Goal: Task Accomplishment & Management: Manage account settings

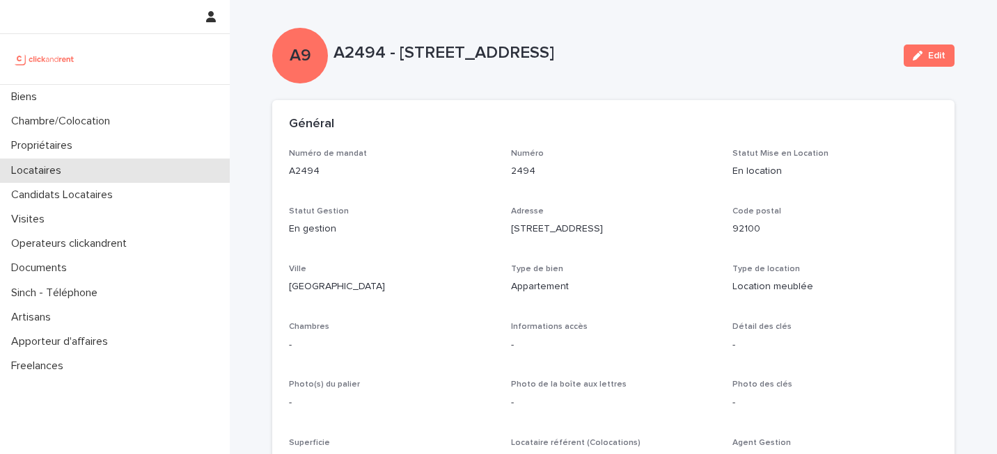
click at [95, 166] on div "Locataires" at bounding box center [115, 171] width 230 height 24
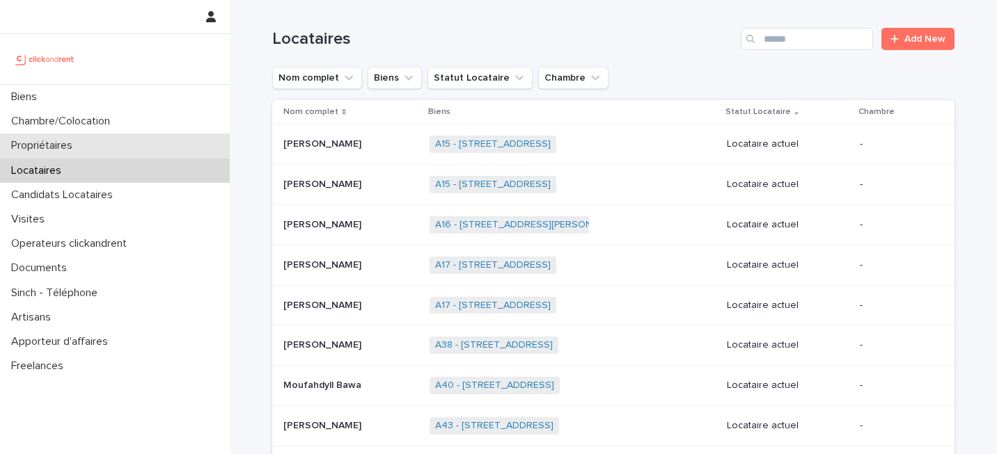
click at [120, 141] on div "Propriétaires" at bounding box center [115, 146] width 230 height 24
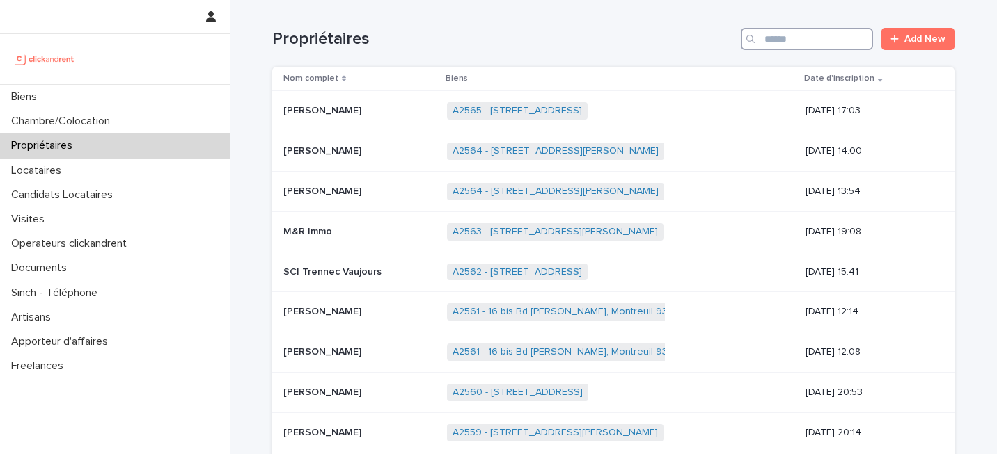
click at [789, 37] on input "Search" at bounding box center [807, 39] width 132 height 22
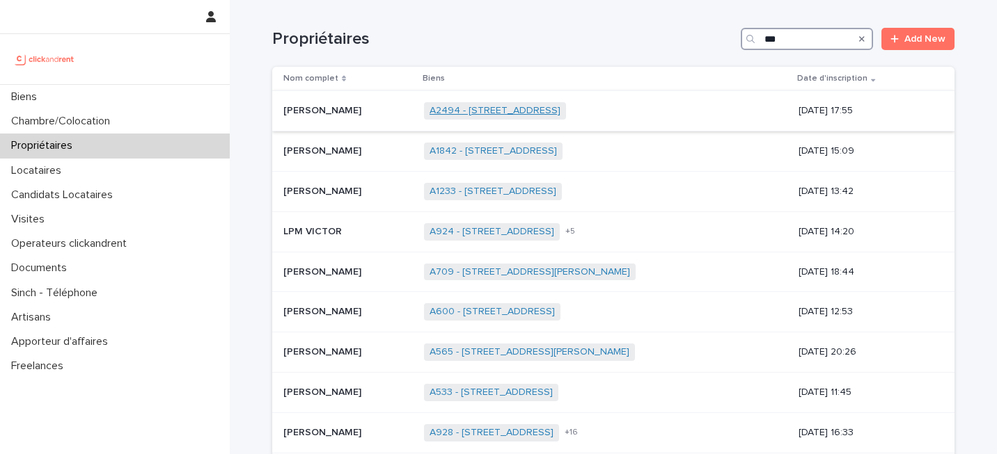
type input "***"
click at [560, 113] on link "A2494 - [STREET_ADDRESS]" at bounding box center [494, 111] width 131 height 12
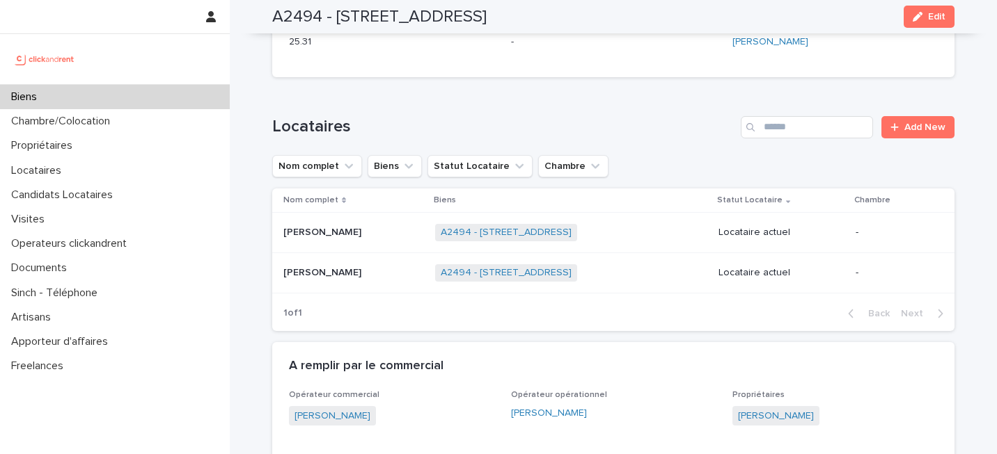
scroll to position [421, 0]
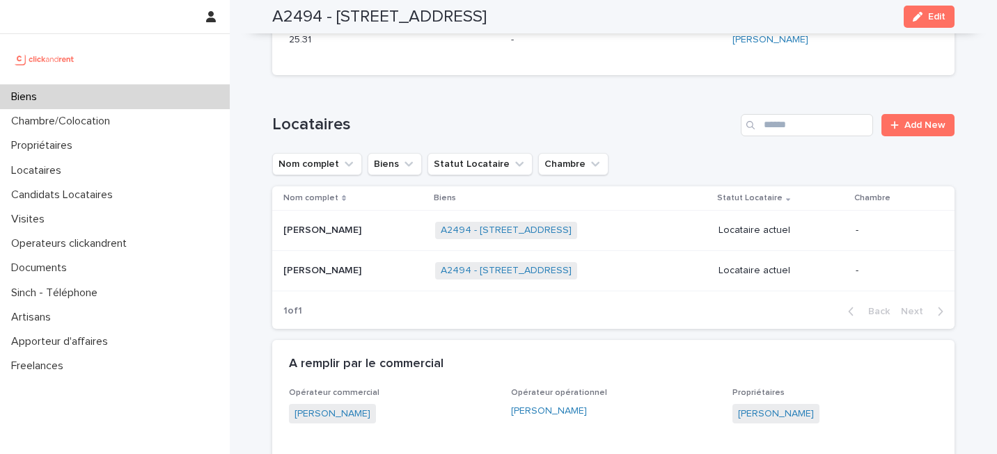
click at [380, 270] on p at bounding box center [353, 271] width 141 height 12
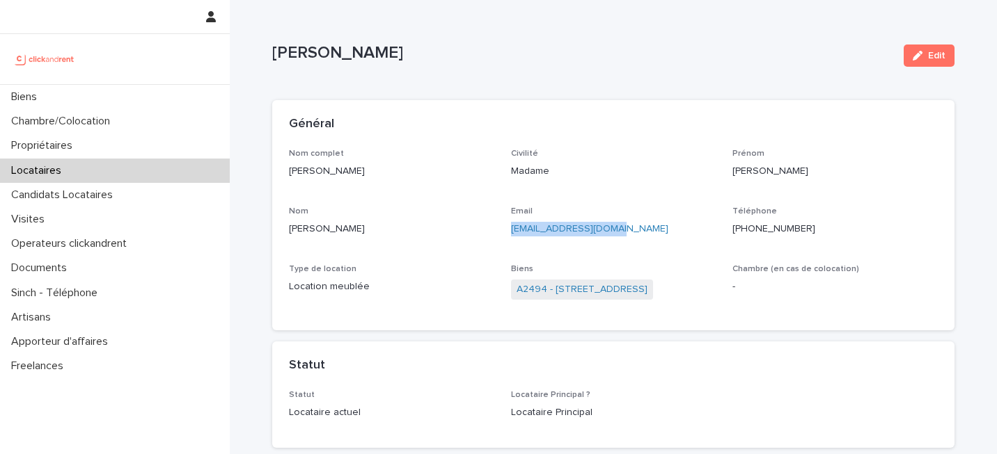
drag, startPoint x: 632, startPoint y: 230, endPoint x: 508, endPoint y: 232, distance: 123.9
click at [508, 232] on div "Nom complet [PERSON_NAME] Civilité Madame Prénom [PERSON_NAME] Email [EMAIL_ADD…" at bounding box center [613, 232] width 649 height 166
copy link "[EMAIL_ADDRESS][DOMAIN_NAME]"
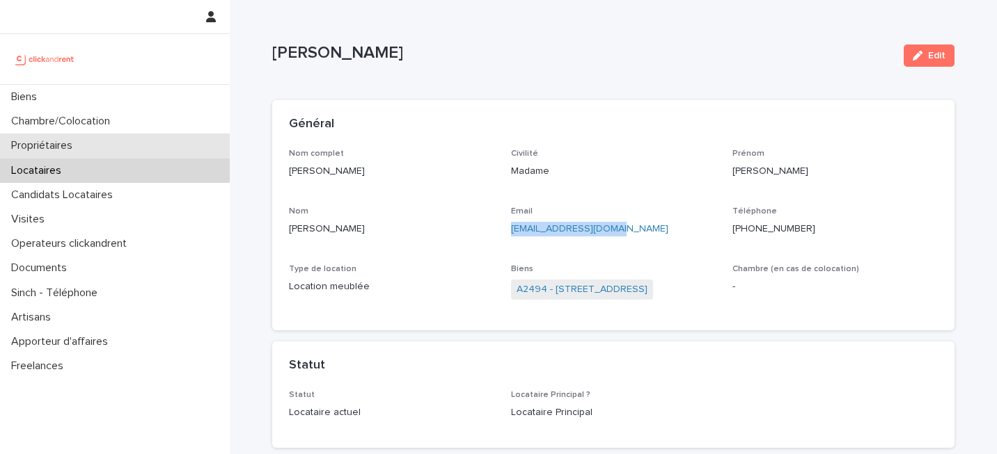
click at [111, 151] on div "Propriétaires" at bounding box center [115, 146] width 230 height 24
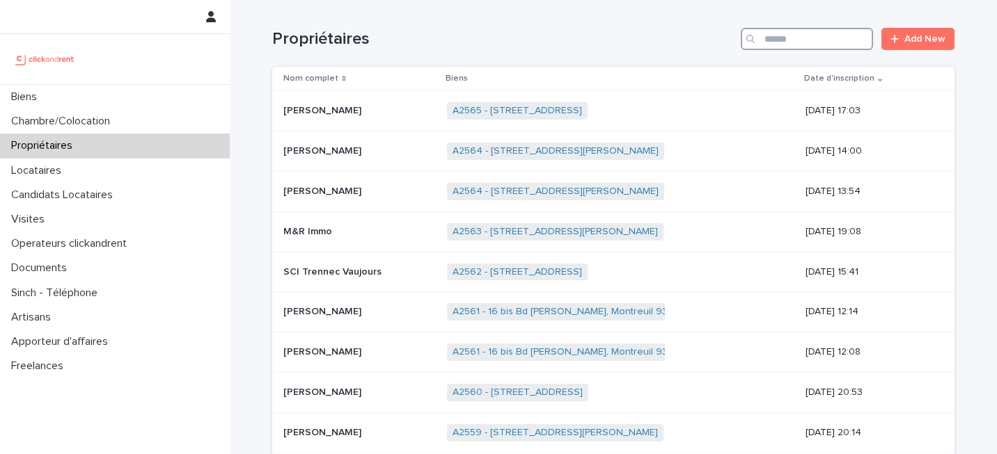
click at [825, 31] on input "Search" at bounding box center [807, 39] width 132 height 22
paste input "*****"
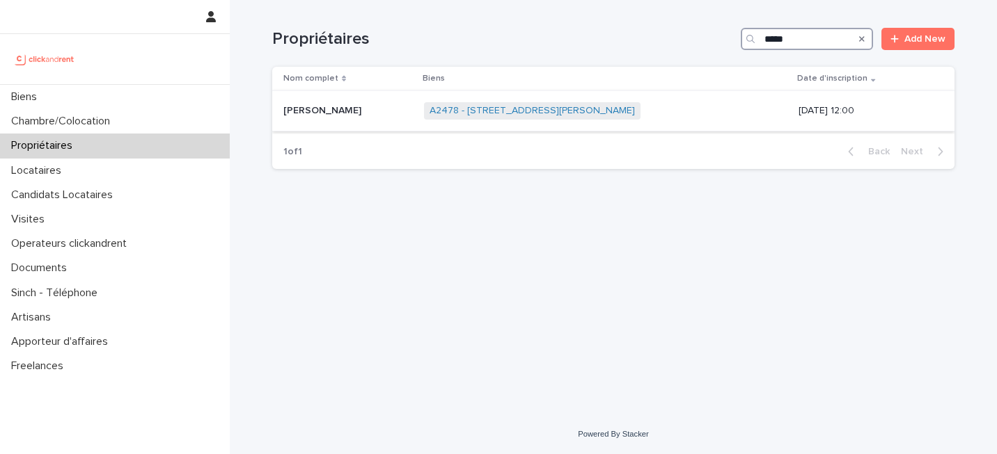
type input "*****"
click at [669, 114] on div "A2478 - [STREET_ADDRESS][PERSON_NAME] + 0" at bounding box center [606, 111] width 364 height 29
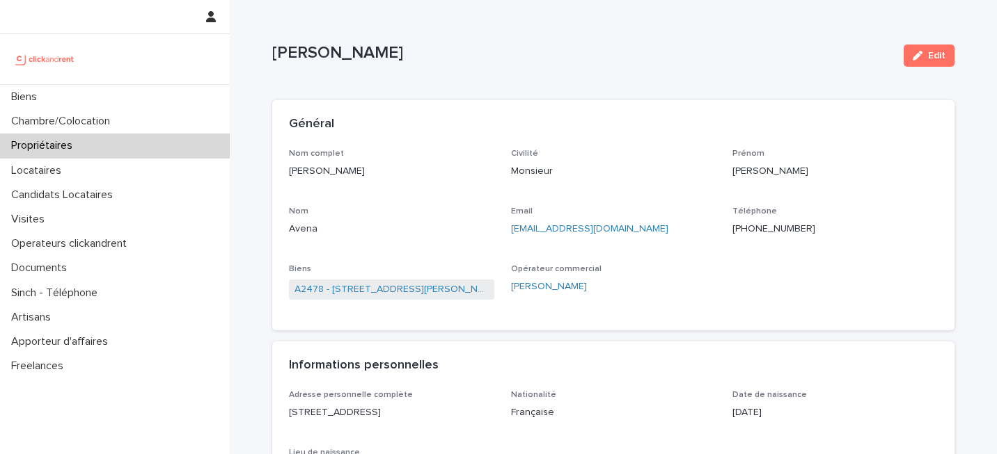
click at [447, 298] on span "A2478 - [STREET_ADDRESS][PERSON_NAME]" at bounding box center [391, 290] width 205 height 20
click at [450, 290] on link "A2478 - [STREET_ADDRESS][PERSON_NAME]" at bounding box center [391, 290] width 194 height 15
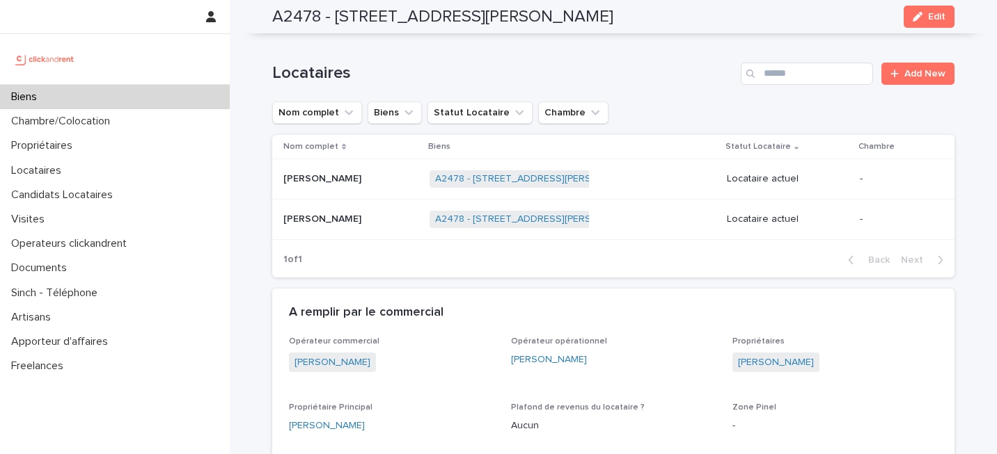
scroll to position [760, 0]
click at [353, 184] on p at bounding box center [350, 179] width 135 height 12
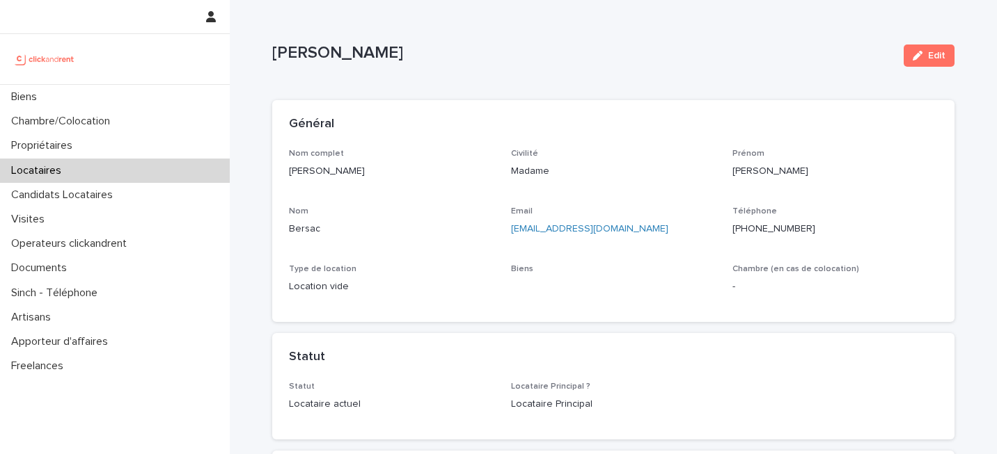
click at [758, 229] on p "[PHONE_NUMBER]" at bounding box center [834, 229] width 205 height 15
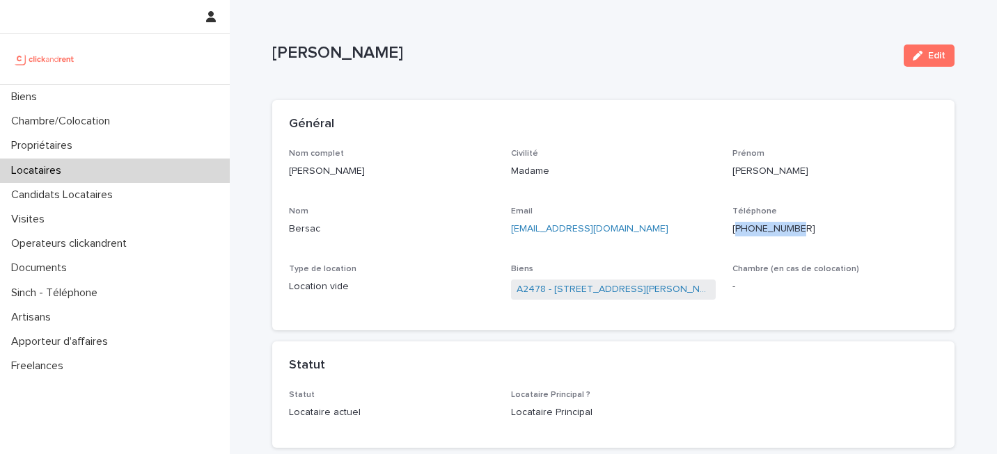
copy p "33629927327"
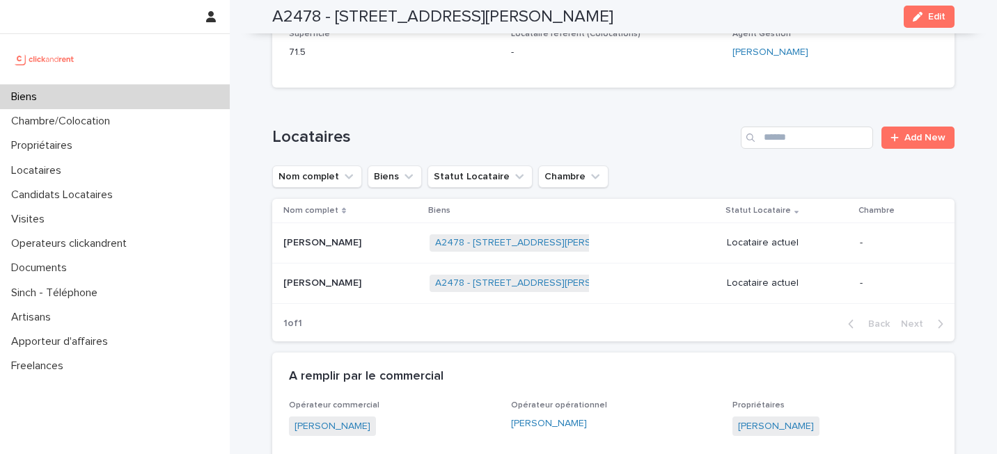
scroll to position [731, 0]
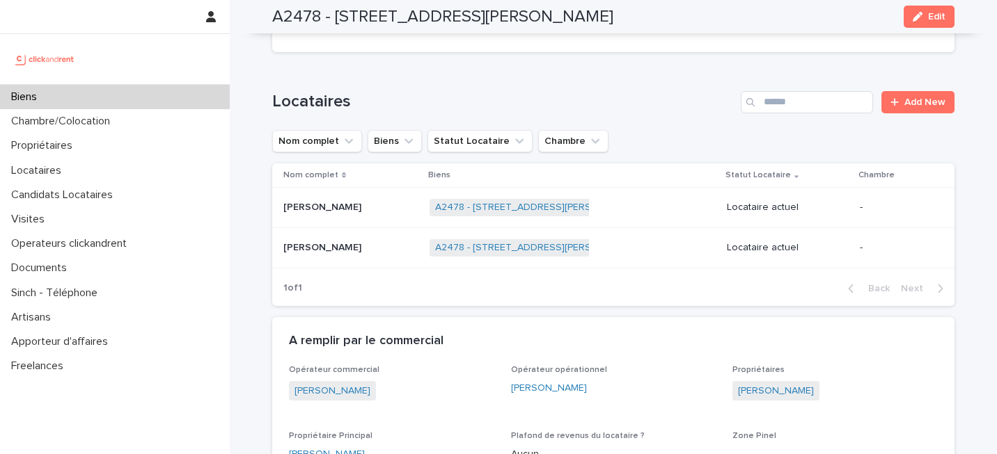
click at [327, 254] on p "[PERSON_NAME]" at bounding box center [323, 246] width 81 height 15
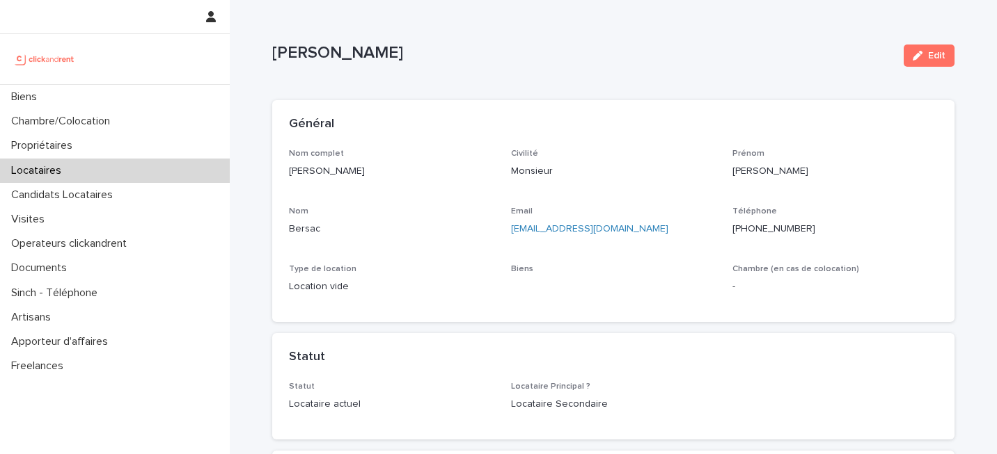
click at [776, 232] on p "[PHONE_NUMBER]" at bounding box center [834, 229] width 205 height 15
copy p "33784217035"
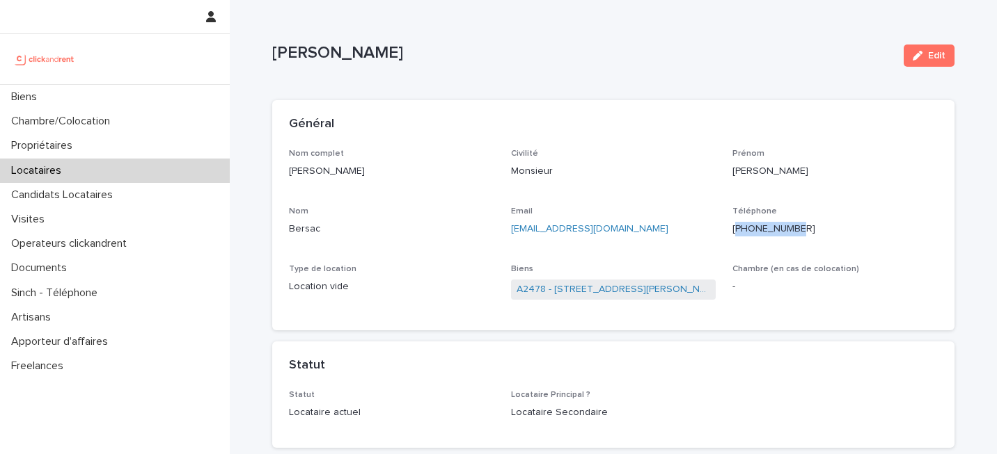
click at [153, 163] on div "Locataires" at bounding box center [115, 171] width 230 height 24
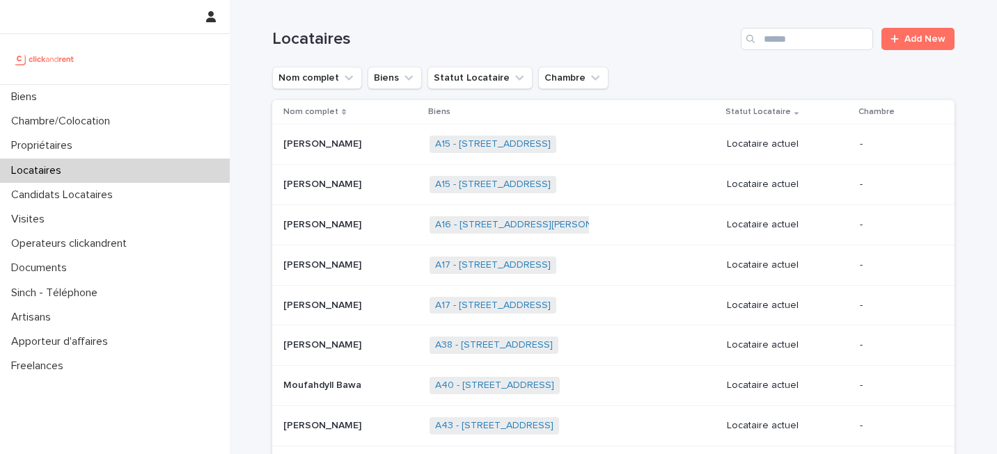
click at [814, 24] on div "Locataires Add New" at bounding box center [613, 33] width 682 height 67
click at [811, 28] on input "Search" at bounding box center [807, 39] width 132 height 22
paste input "******"
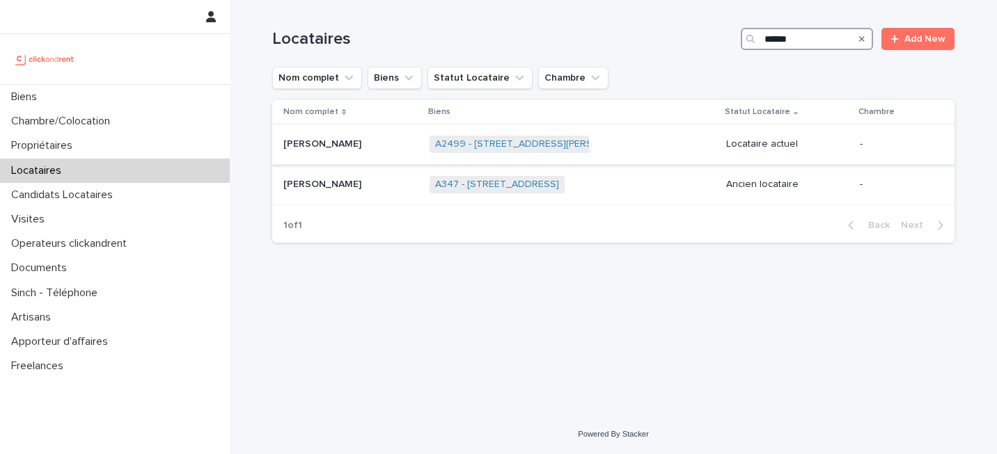
type input "******"
click at [654, 145] on div "A2499 - [STREET_ADDRESS][PERSON_NAME] + 0" at bounding box center [571, 144] width 285 height 29
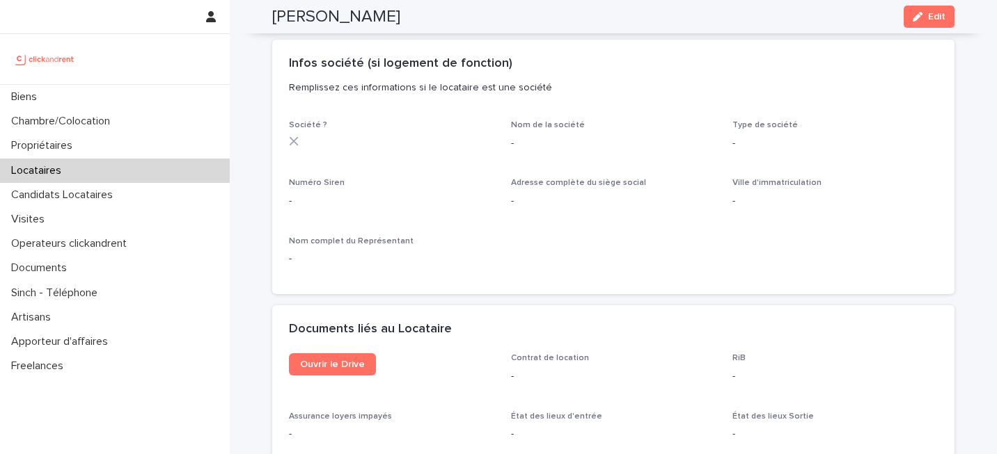
scroll to position [1237, 0]
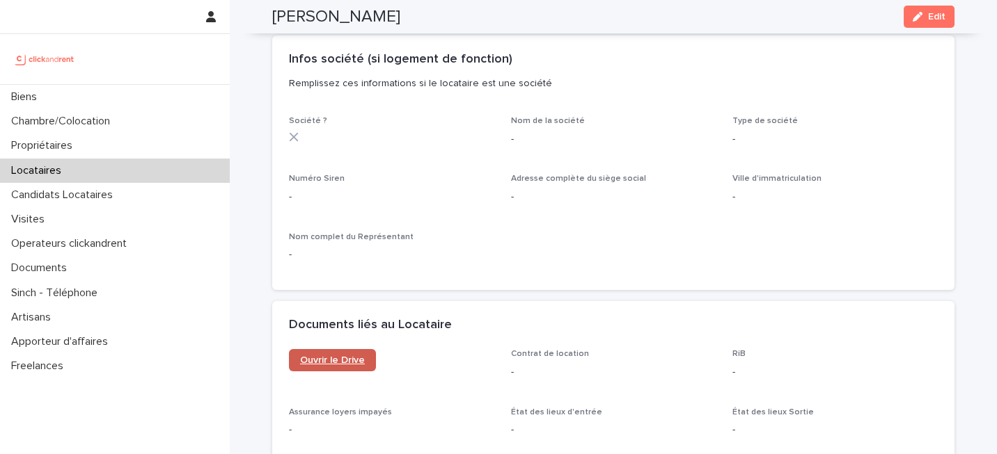
click at [358, 356] on span "Ouvrir le Drive" at bounding box center [332, 361] width 65 height 10
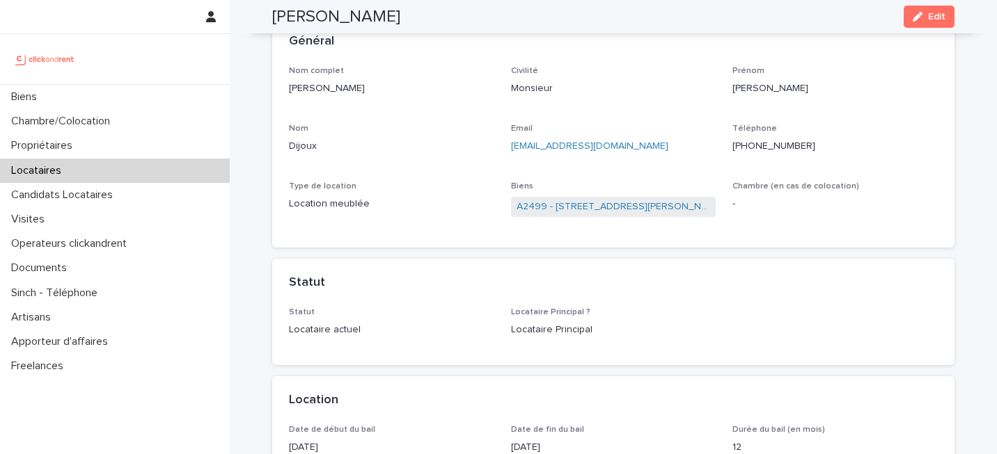
scroll to position [85, 0]
click at [637, 168] on div "Nom complet [PERSON_NAME] Civilité Monsieur [PERSON_NAME] [PERSON_NAME] Dijoux …" at bounding box center [613, 147] width 649 height 166
click at [694, 164] on div "Nom complet [PERSON_NAME] Civilité Monsieur [PERSON_NAME] [PERSON_NAME] Dijoux …" at bounding box center [613, 147] width 649 height 166
click at [658, 203] on link "A2499 - [STREET_ADDRESS][PERSON_NAME]" at bounding box center [613, 205] width 194 height 15
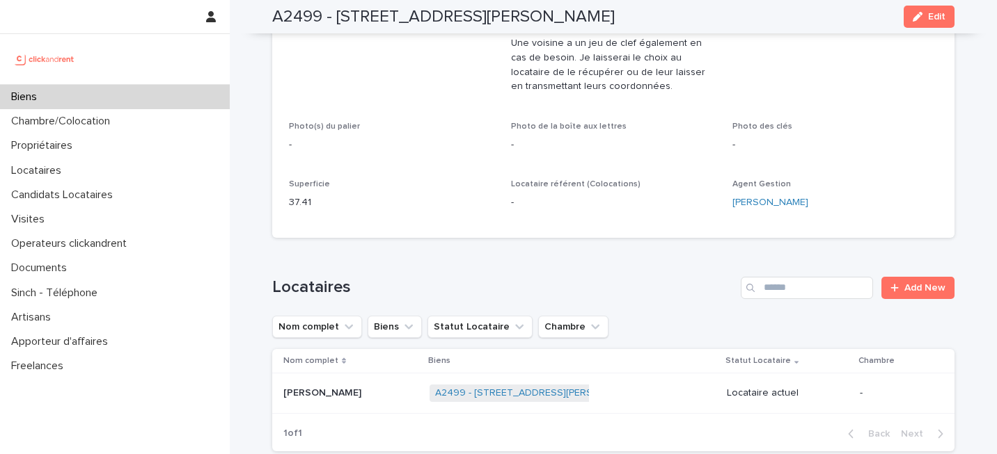
scroll to position [357, 0]
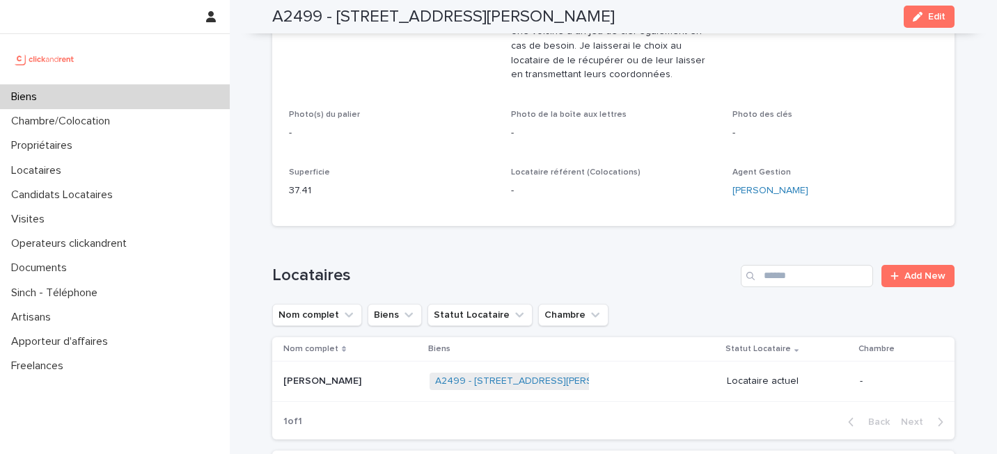
click at [351, 374] on div "[PERSON_NAME] [PERSON_NAME]" at bounding box center [350, 381] width 135 height 23
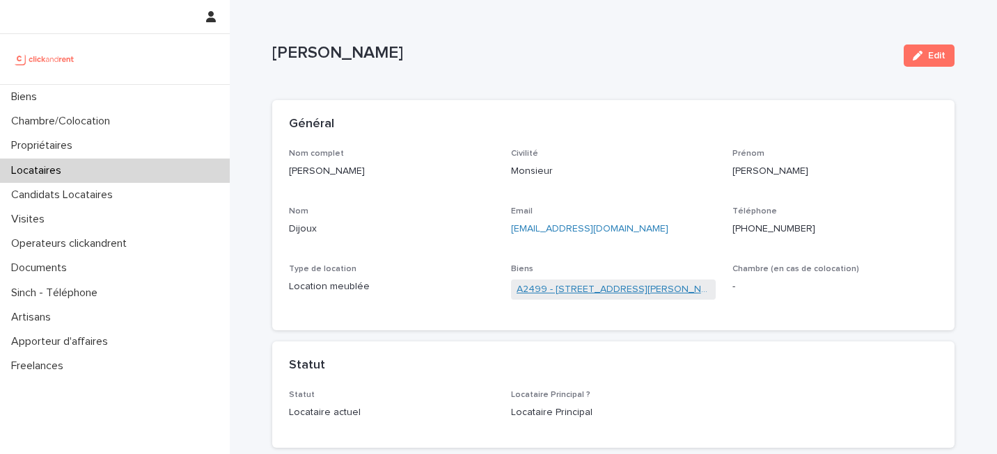
click at [555, 287] on link "A2499 - [STREET_ADDRESS][PERSON_NAME]" at bounding box center [613, 290] width 194 height 15
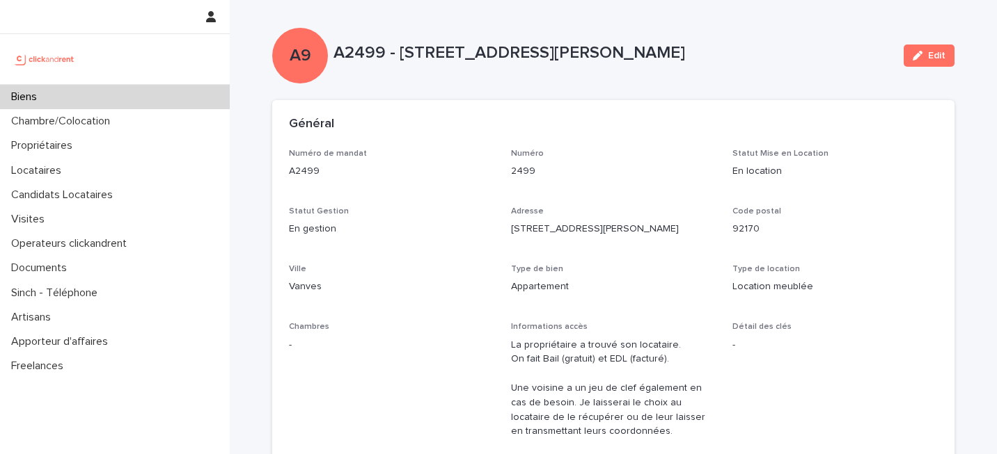
scroll to position [2696, 0]
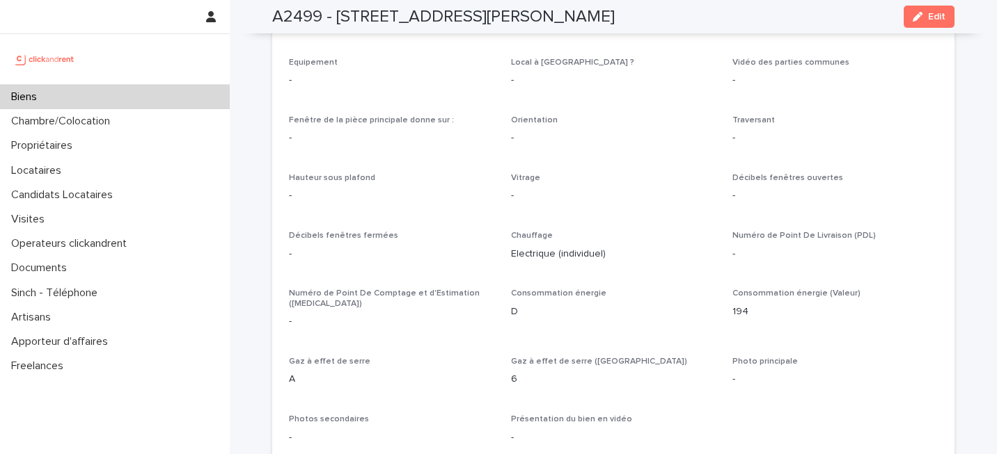
click at [832, 261] on div "Numéro de Point De Livraison (PDL) -" at bounding box center [834, 251] width 205 height 41
click at [908, 20] on button "Edit" at bounding box center [928, 17] width 51 height 22
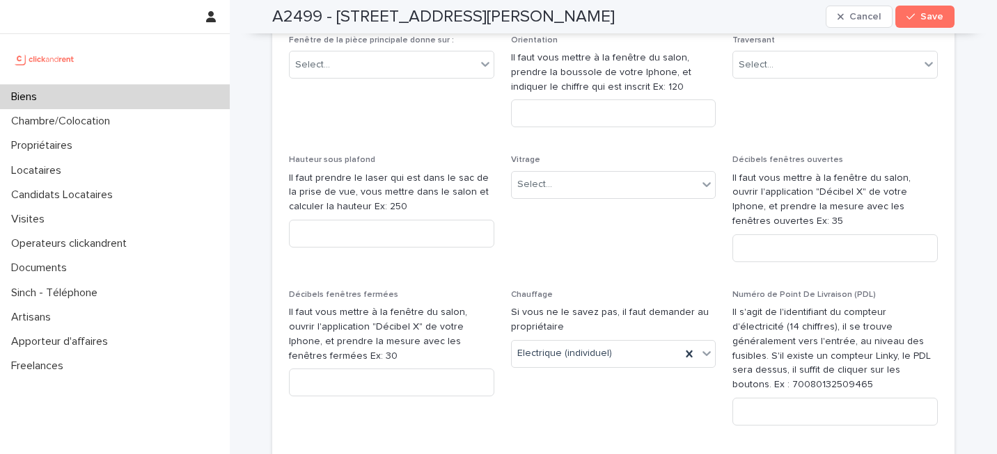
scroll to position [4638, 0]
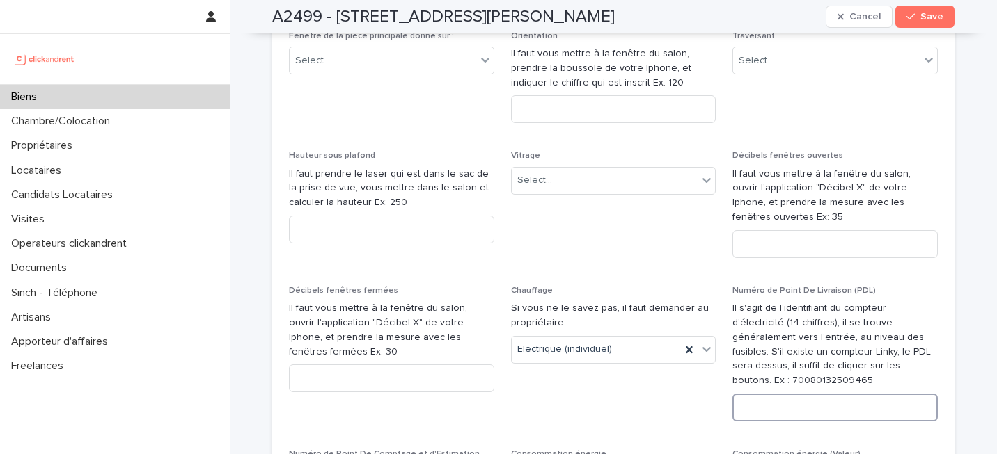
click at [793, 394] on input at bounding box center [834, 408] width 205 height 28
paste input "**********"
type input "**********"
click at [902, 20] on button "Save" at bounding box center [924, 17] width 59 height 22
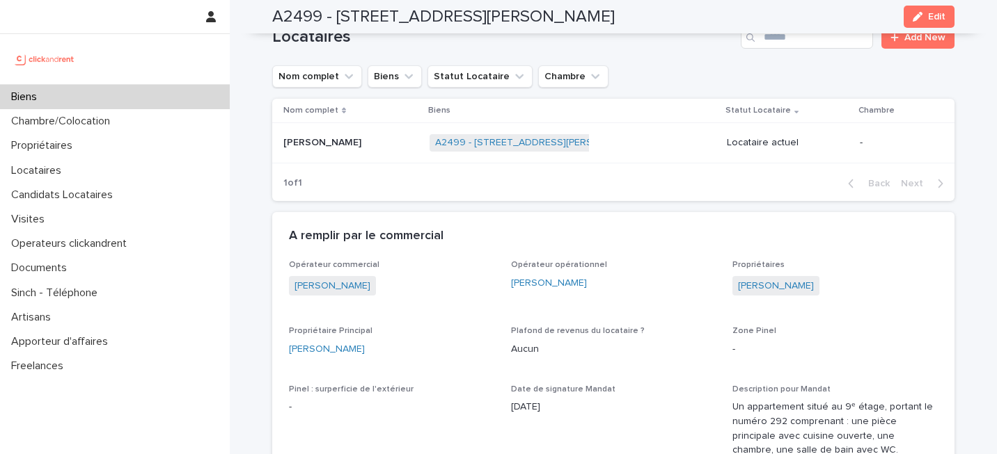
scroll to position [638, 0]
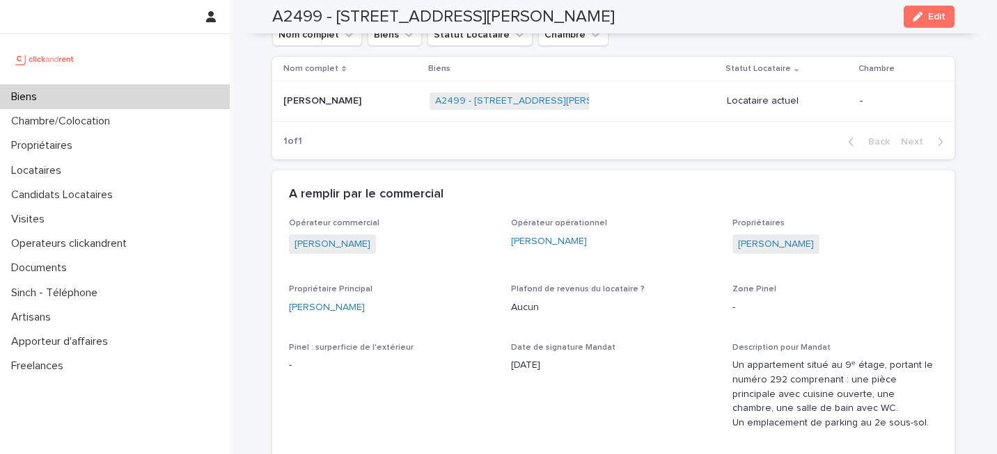
click at [661, 98] on div "A2499 - [STREET_ADDRESS][PERSON_NAME] + 0" at bounding box center [572, 101] width 286 height 29
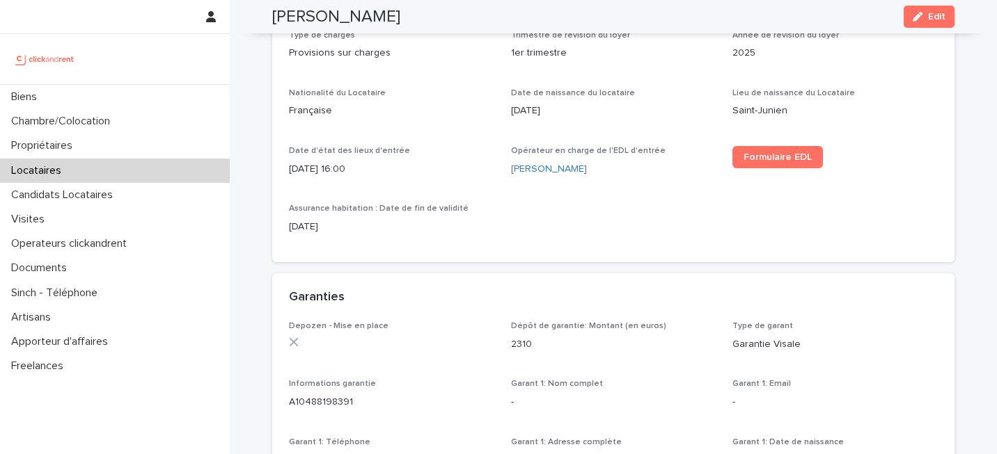
scroll to position [580, 0]
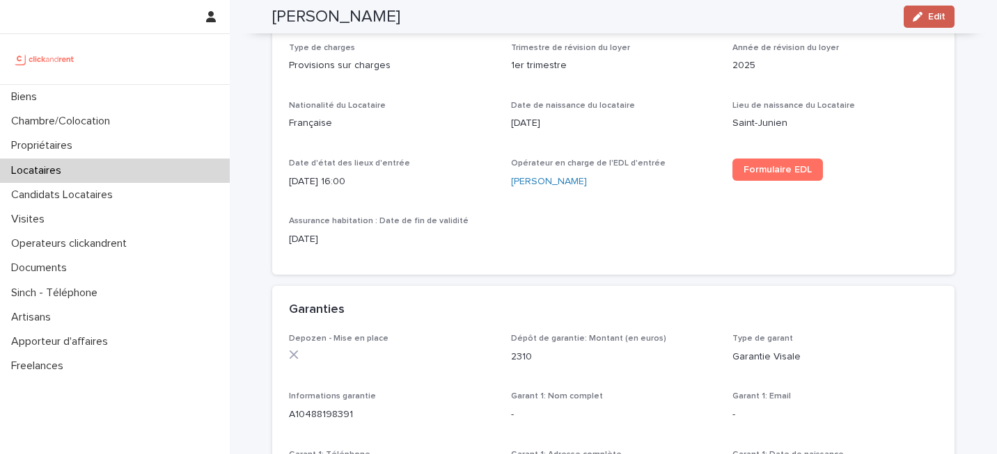
click at [949, 10] on button "Edit" at bounding box center [928, 17] width 51 height 22
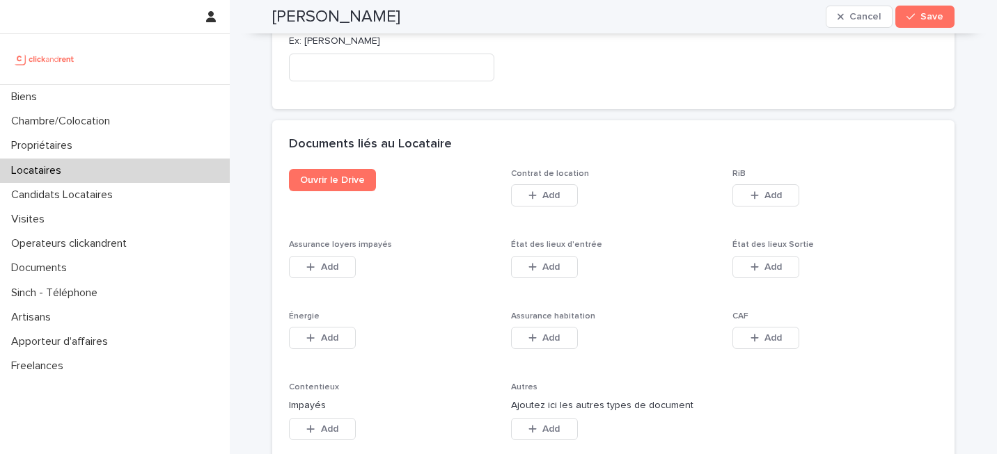
scroll to position [2312, 0]
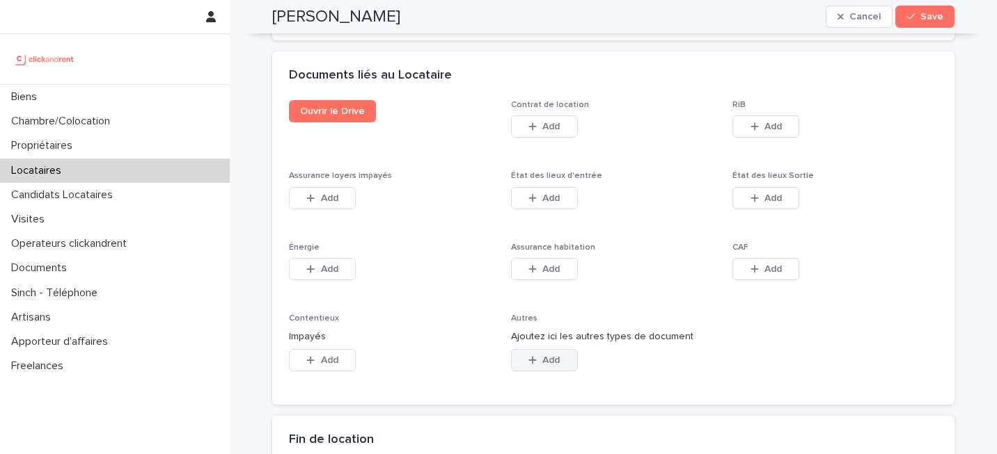
click at [569, 349] on button "Add" at bounding box center [544, 360] width 67 height 22
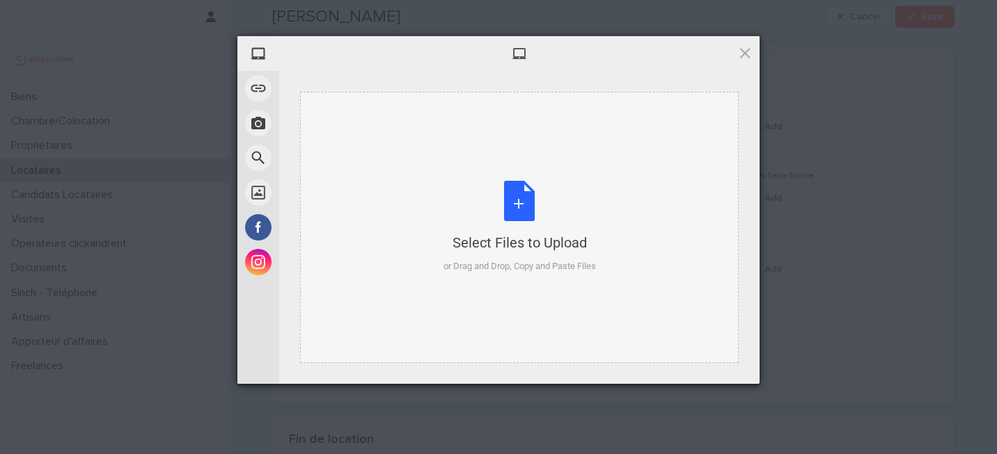
click at [529, 228] on div "Select Files to Upload or Drag and Drop, Copy and Paste Files" at bounding box center [519, 227] width 152 height 93
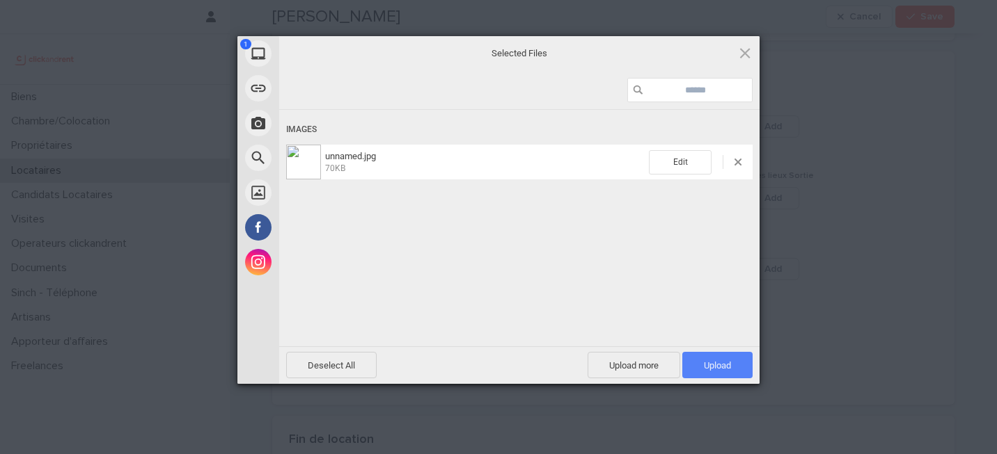
click at [718, 371] on span "Upload 1" at bounding box center [717, 365] width 70 height 26
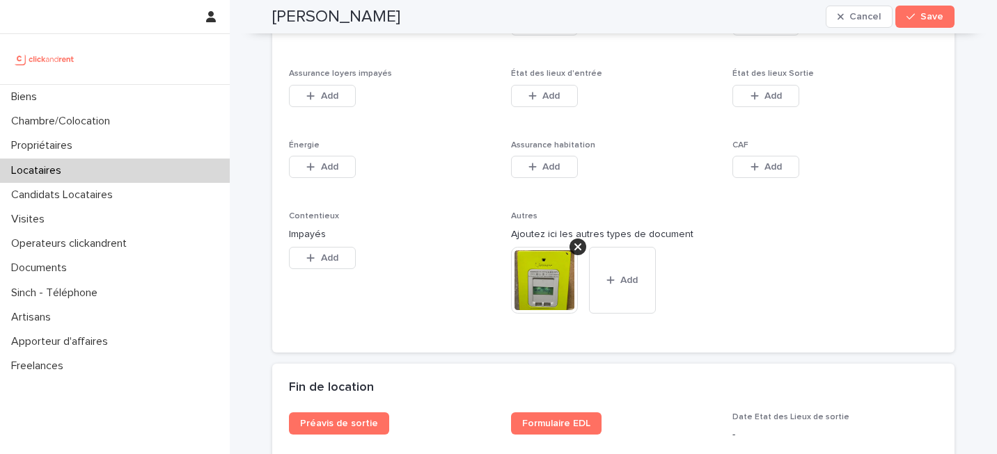
scroll to position [2383, 0]
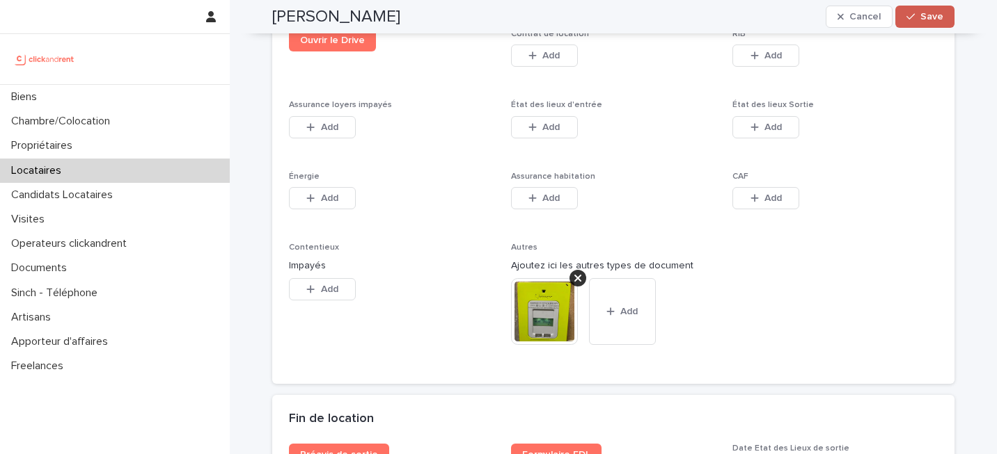
click at [924, 24] on button "Save" at bounding box center [924, 17] width 59 height 22
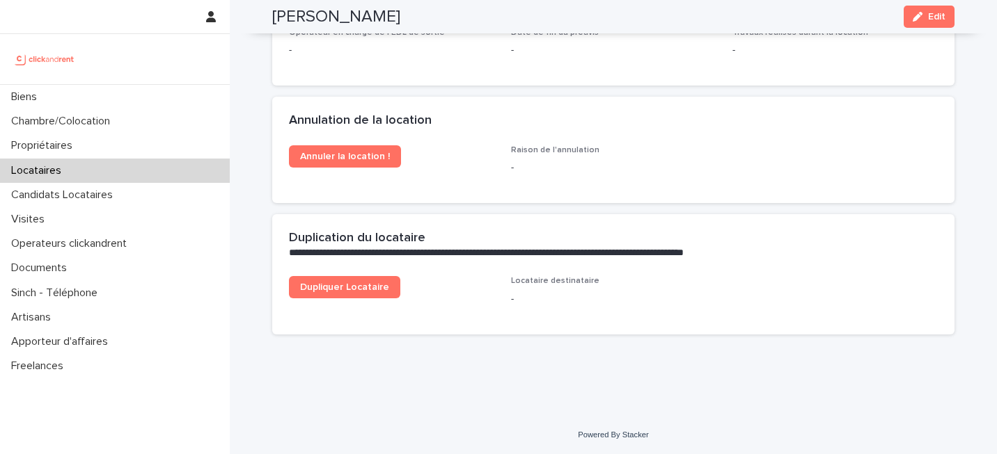
scroll to position [1963, 0]
click at [127, 171] on div "Locataires" at bounding box center [115, 171] width 230 height 24
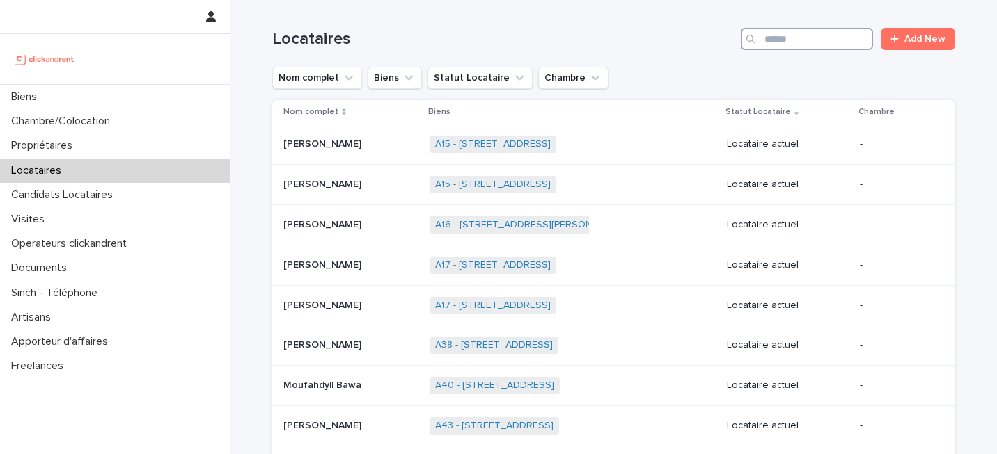
click at [800, 40] on input "Search" at bounding box center [807, 39] width 132 height 22
paste input "*****"
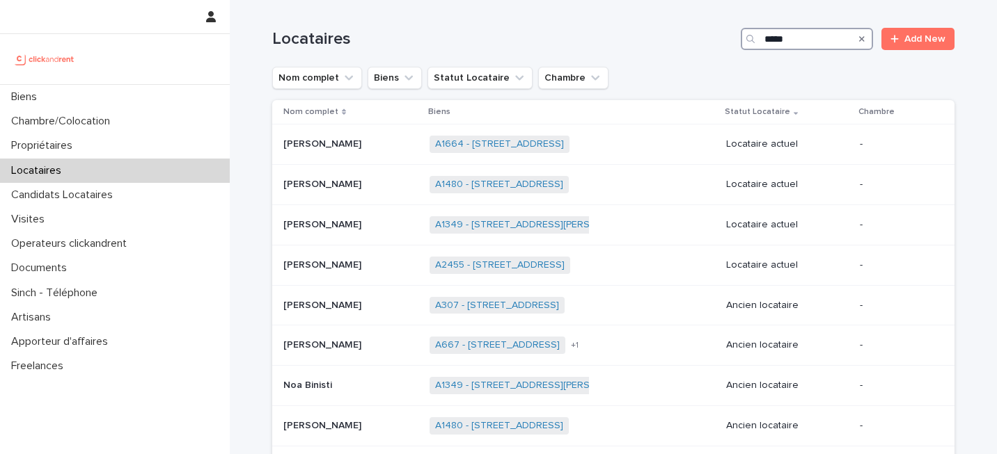
type input "*****"
